Goal: Complete application form: Complete application form

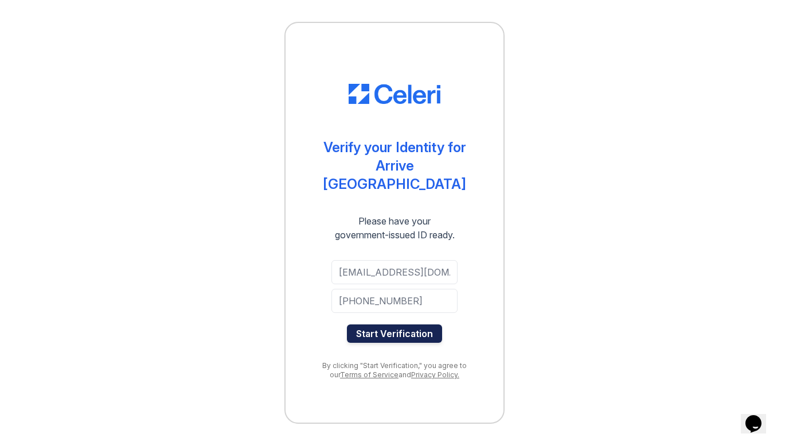
click at [387, 327] on button "Start Verification" at bounding box center [394, 333] width 95 height 18
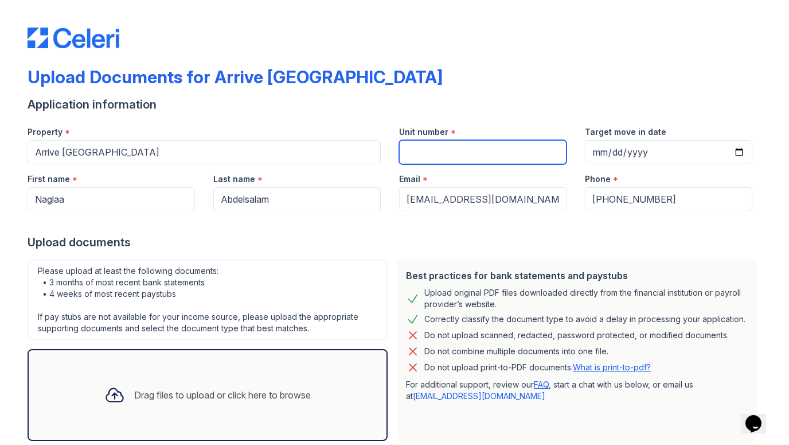
click at [457, 146] on input "Unit number" at bounding box center [483, 152] width 168 height 24
type input "A609"
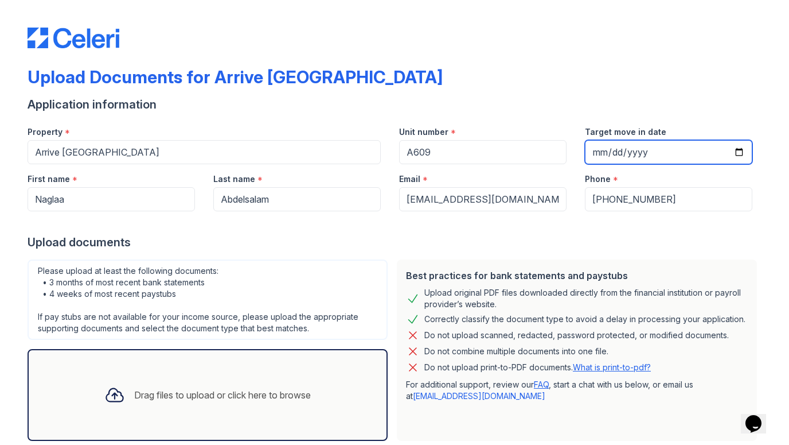
click at [616, 154] on input "Target move in date" at bounding box center [669, 152] width 168 height 24
type input "2025-08-28"
click at [678, 73] on div "Upload Documents for Arrive River Oaks" at bounding box center [395, 82] width 734 height 30
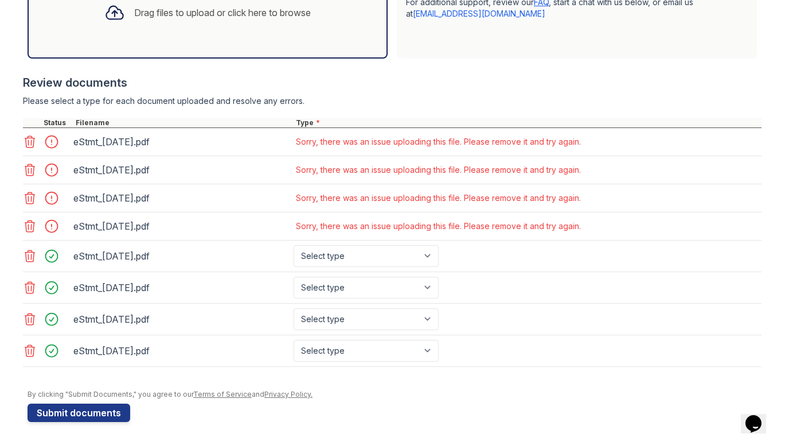
click at [32, 228] on icon at bounding box center [30, 225] width 10 height 11
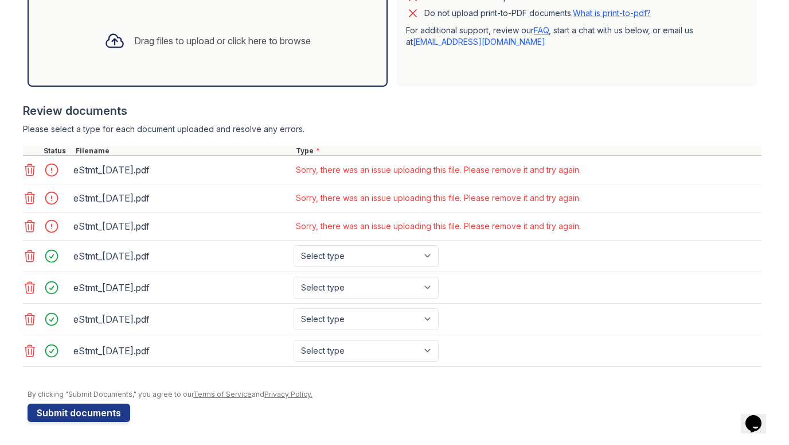
click at [30, 163] on icon at bounding box center [30, 170] width 14 height 14
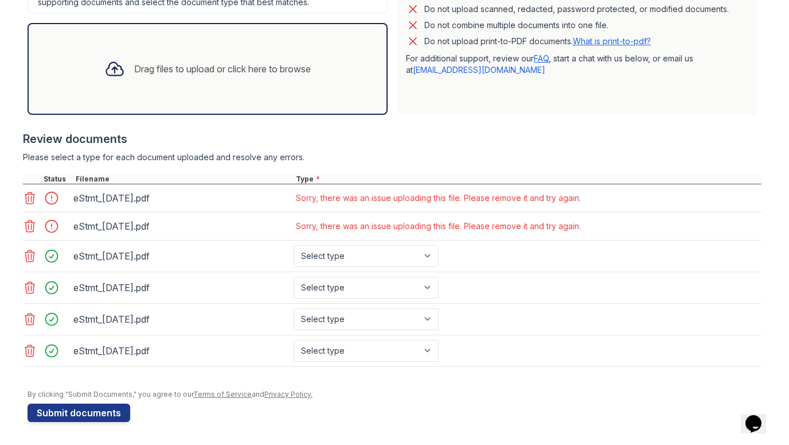
click at [30, 191] on icon at bounding box center [30, 198] width 14 height 14
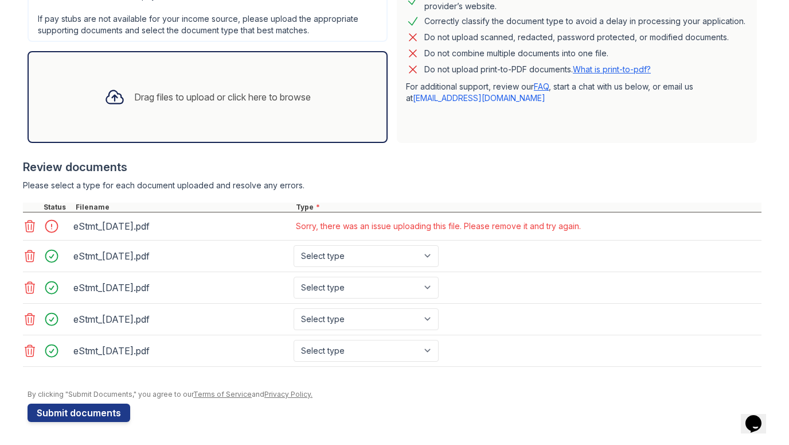
click at [30, 219] on icon at bounding box center [30, 226] width 14 height 14
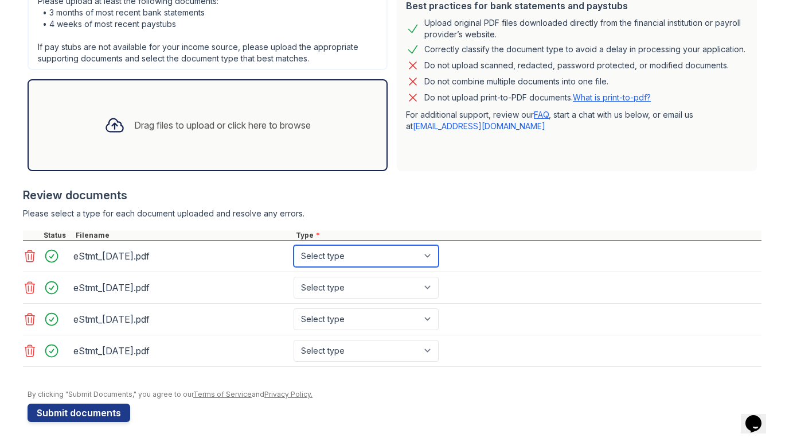
scroll to position [270, 0]
select select "bank_statement"
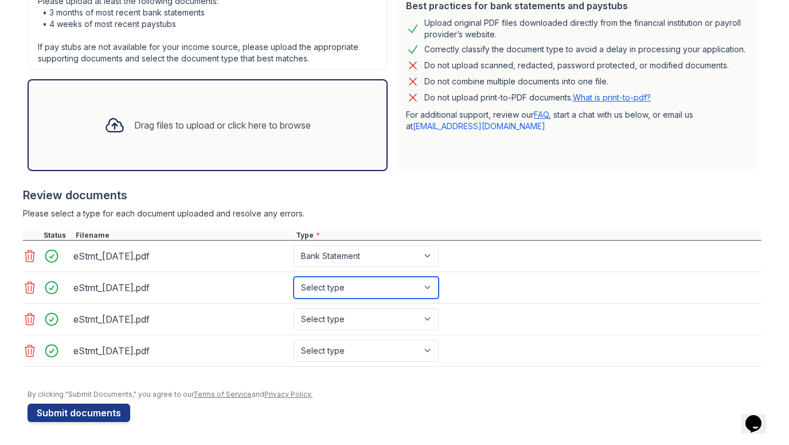
select select "bank_statement"
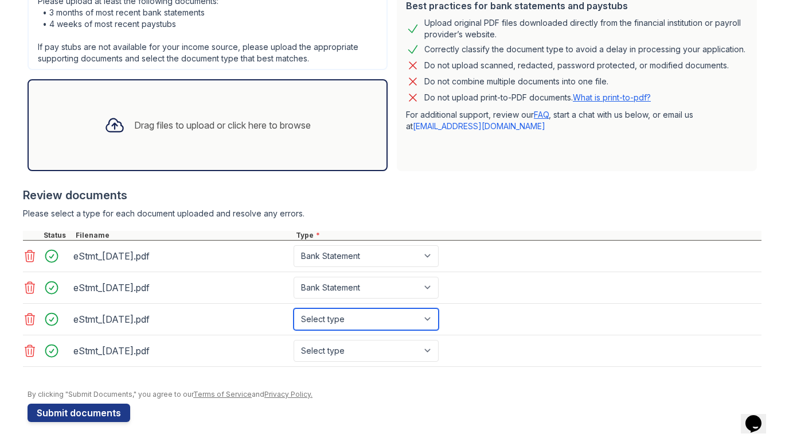
select select "bank_statement"
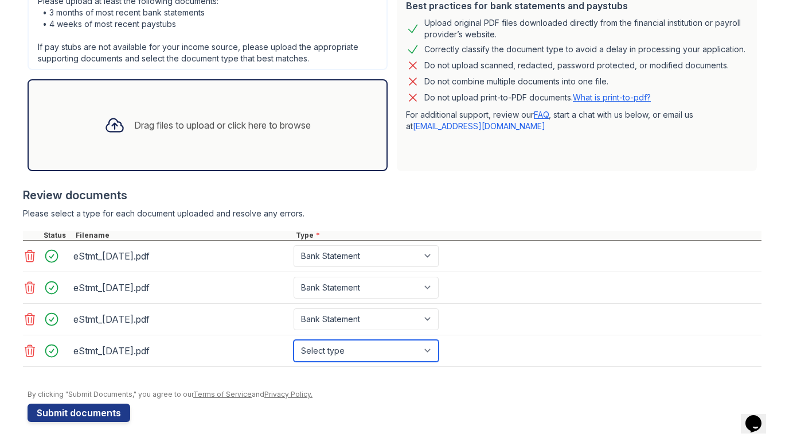
select select "bank_statement"
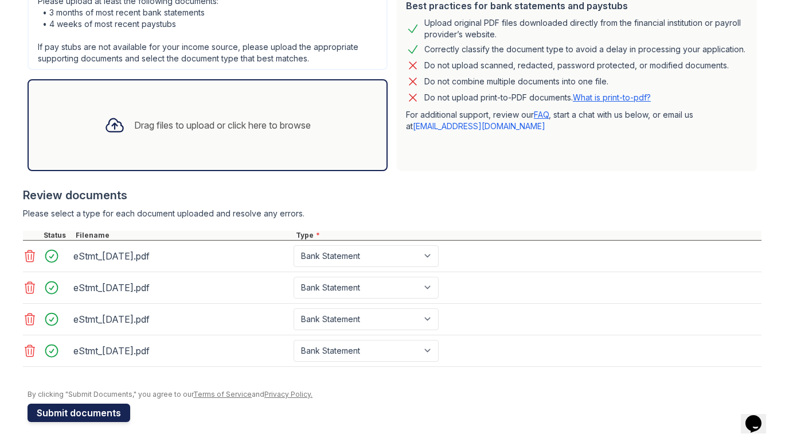
click at [87, 412] on button "Submit documents" at bounding box center [79, 412] width 103 height 18
